Goal: Find specific page/section: Find specific page/section

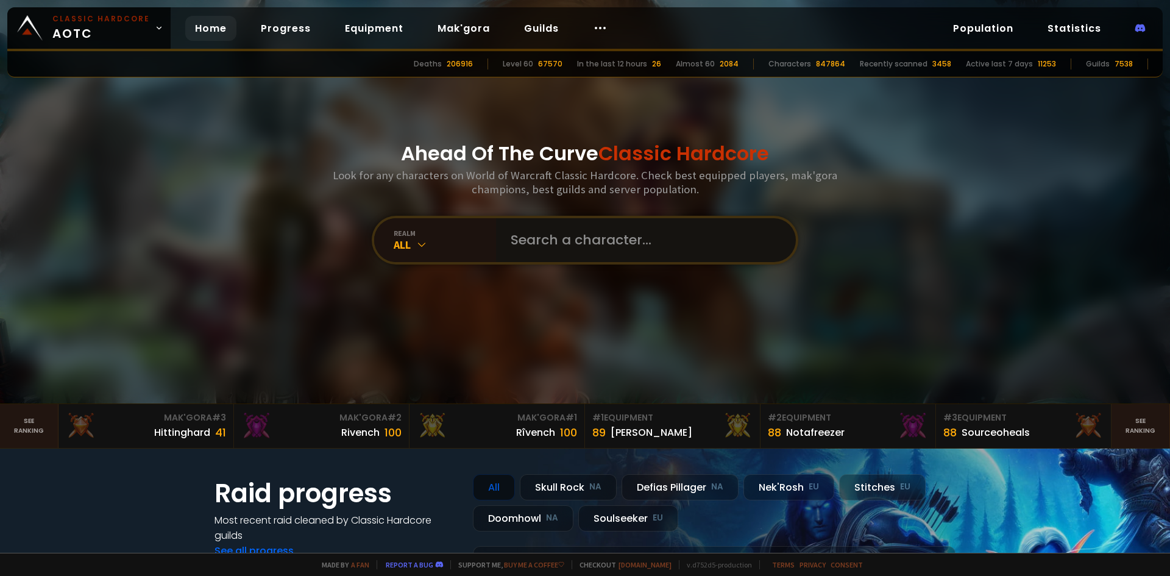
click at [543, 240] on input "text" at bounding box center [642, 240] width 278 height 44
type input "proudxx"
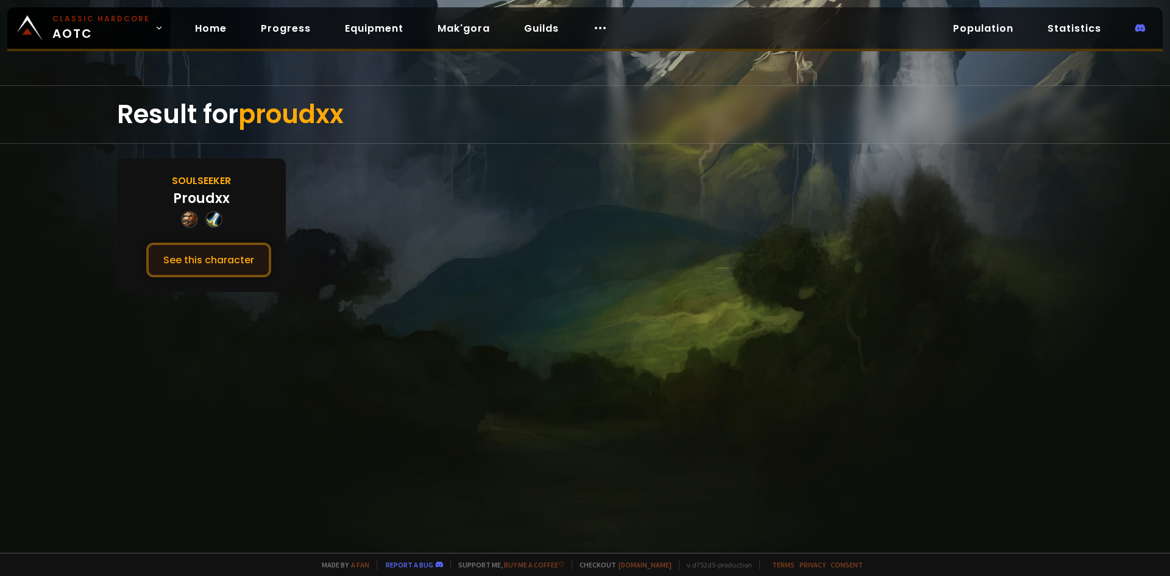
click at [229, 260] on button "See this character" at bounding box center [208, 260] width 125 height 35
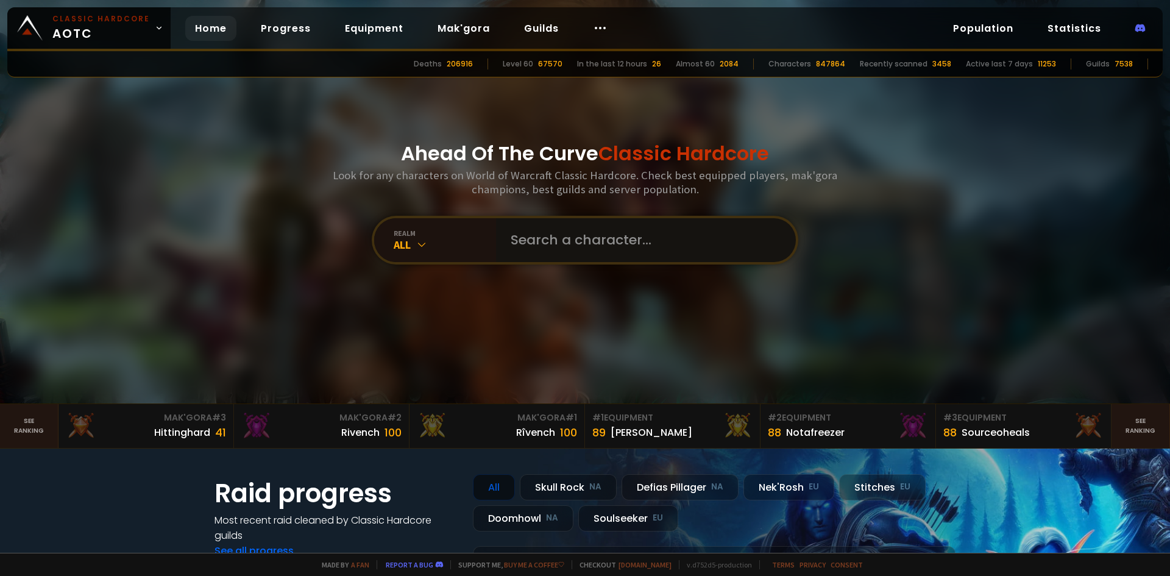
click at [554, 245] on input "text" at bounding box center [642, 240] width 278 height 44
type input "magicdorrd"
click at [607, 250] on input "text" at bounding box center [642, 240] width 278 height 44
type input "magicdrood"
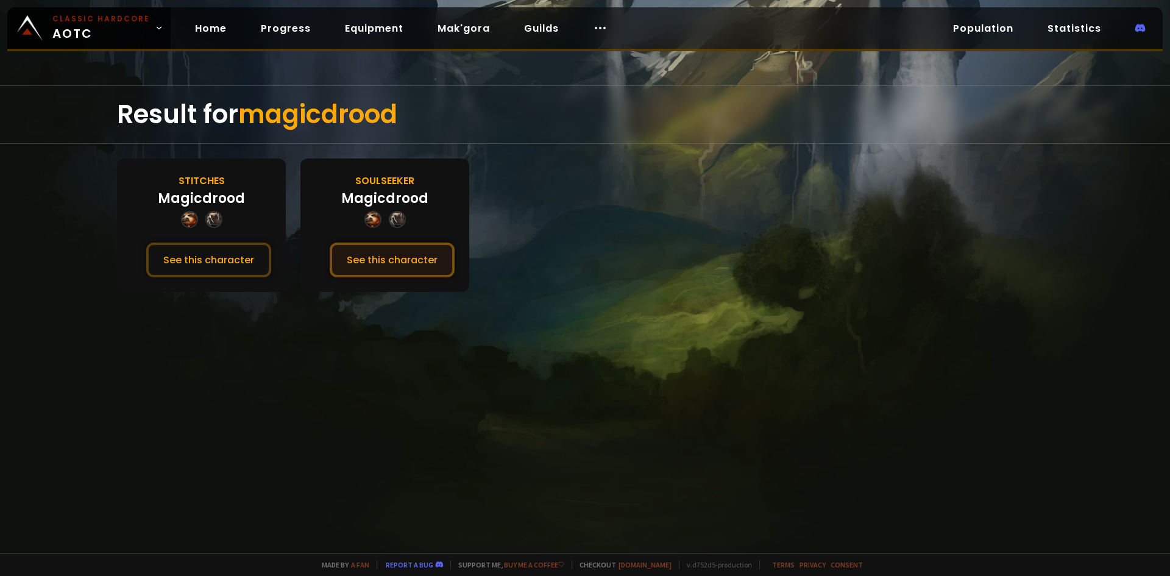
click at [366, 257] on button "See this character" at bounding box center [392, 260] width 125 height 35
